Goal: Find specific page/section: Find specific page/section

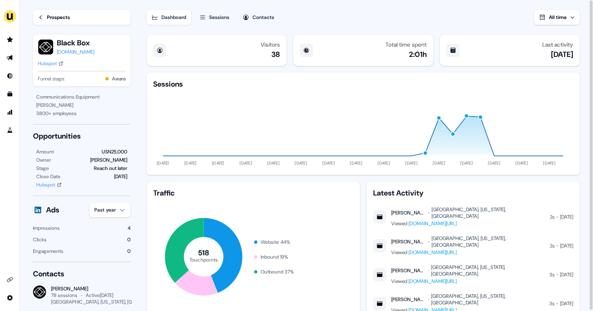
click at [43, 19] on icon at bounding box center [41, 17] width 6 height 6
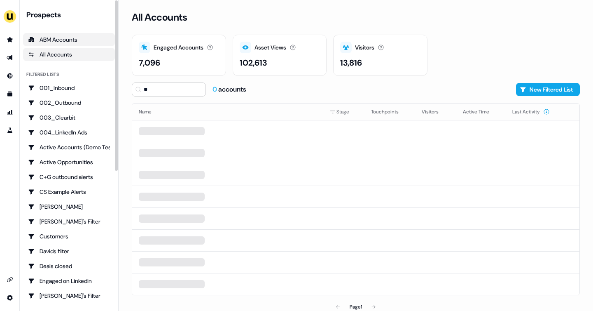
click at [61, 41] on div "ABM Accounts" at bounding box center [69, 39] width 82 height 8
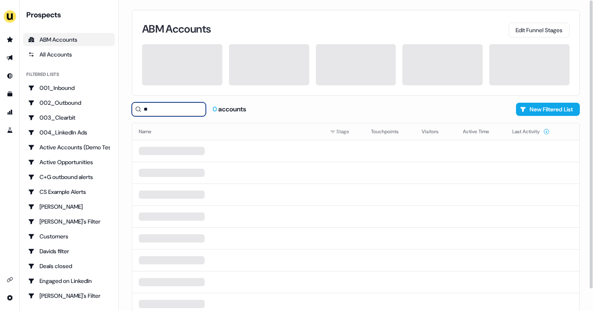
click at [147, 109] on input "**" at bounding box center [169, 109] width 74 height 14
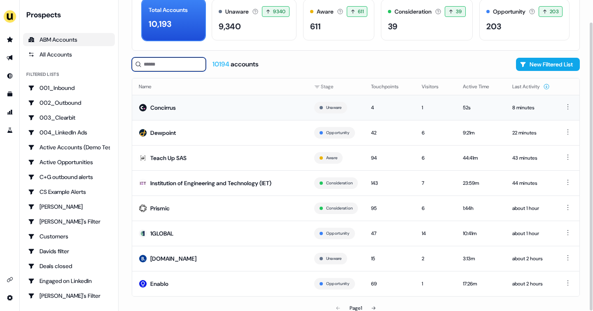
scroll to position [50, 0]
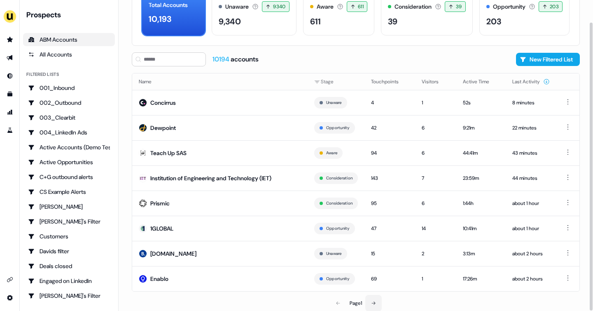
click at [376, 300] on icon at bounding box center [373, 302] width 5 height 5
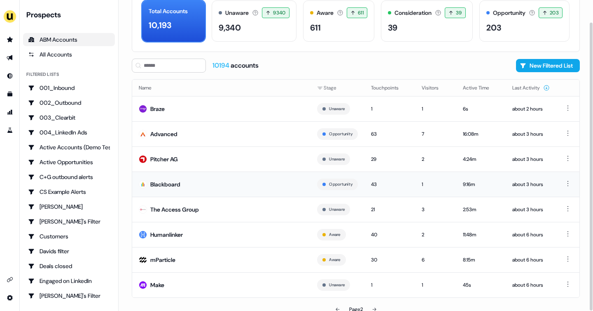
scroll to position [50, 0]
